Goal: Task Accomplishment & Management: Manage account settings

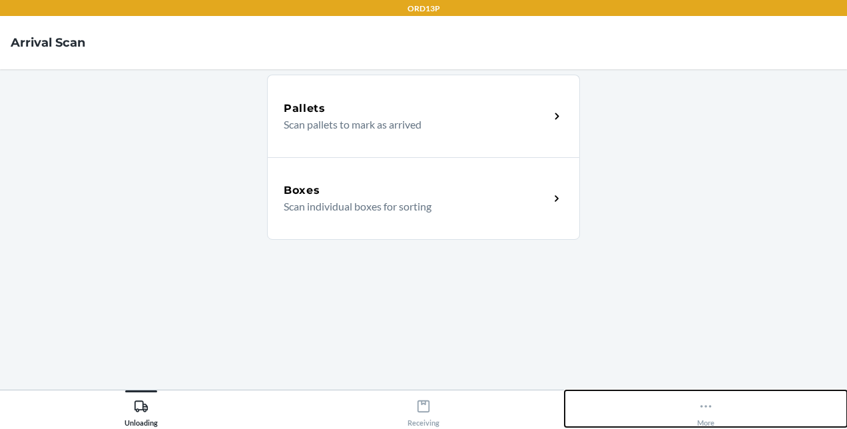
click at [703, 419] on div "More" at bounding box center [705, 410] width 17 height 33
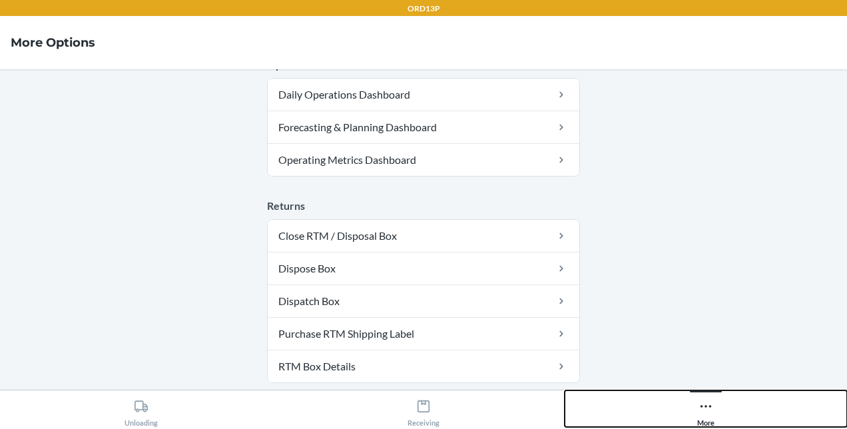
scroll to position [531, 0]
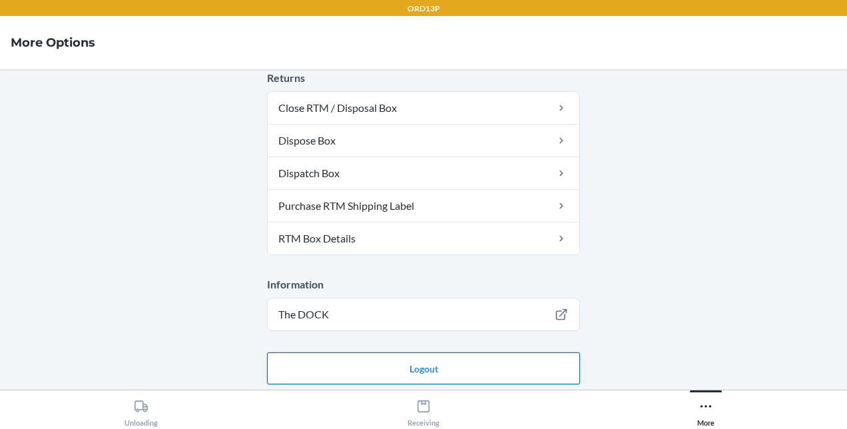
click at [476, 364] on button "Logout" at bounding box center [423, 368] width 313 height 32
